Goal: Task Accomplishment & Management: Complete application form

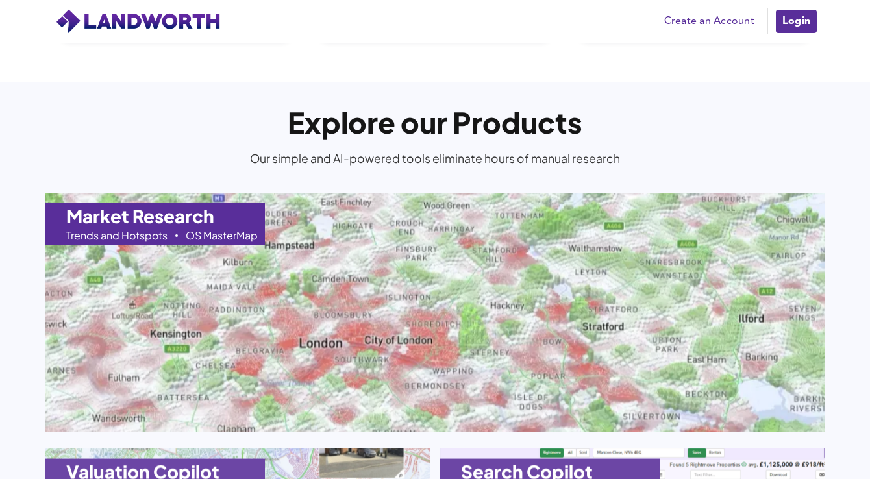
scroll to position [1185, 0]
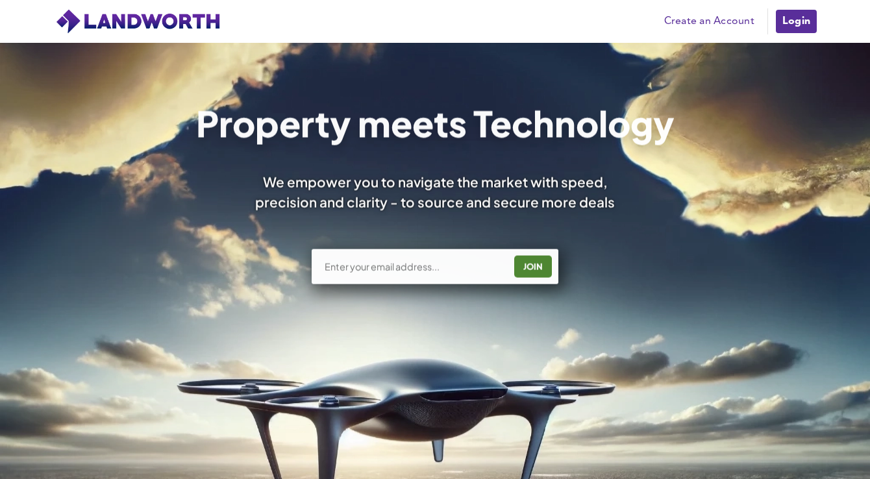
click at [719, 21] on link "Create an Account" at bounding box center [709, 21] width 103 height 19
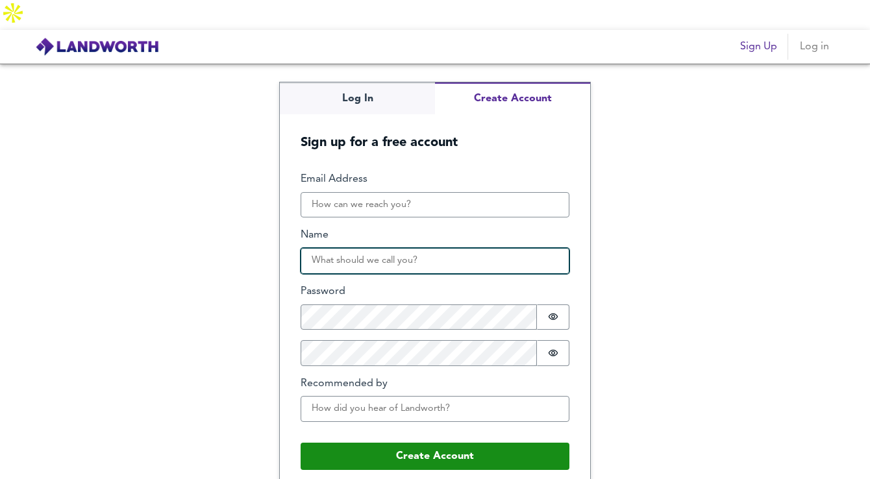
click at [388, 248] on input "Name" at bounding box center [435, 261] width 269 height 26
click at [663, 243] on div "Log In Create Account Sign up for a free account Email Address Name Password Pa…" at bounding box center [435, 287] width 870 height 446
